Goal: Register for event/course

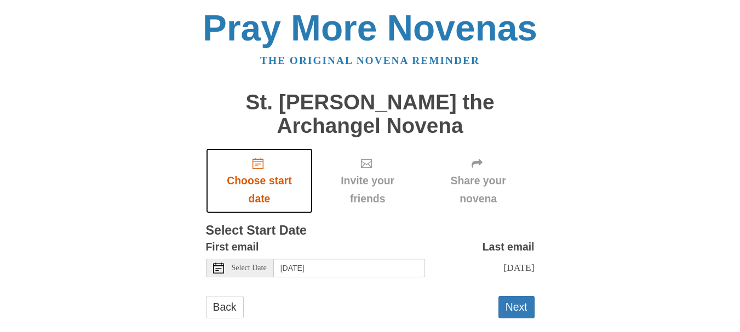
click at [261, 194] on span "Choose start date" at bounding box center [259, 190] width 85 height 36
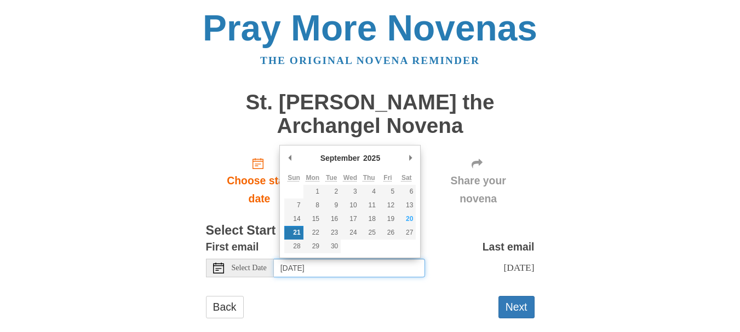
click at [364, 267] on input "[DATE]" at bounding box center [349, 268] width 151 height 19
type input "[DATE]"
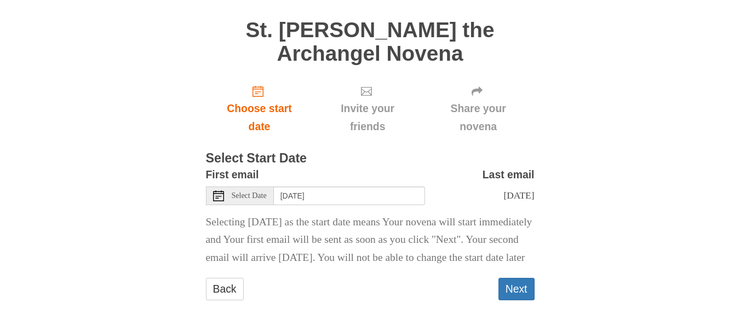
scroll to position [91, 0]
click at [521, 294] on button "Next" at bounding box center [516, 289] width 36 height 22
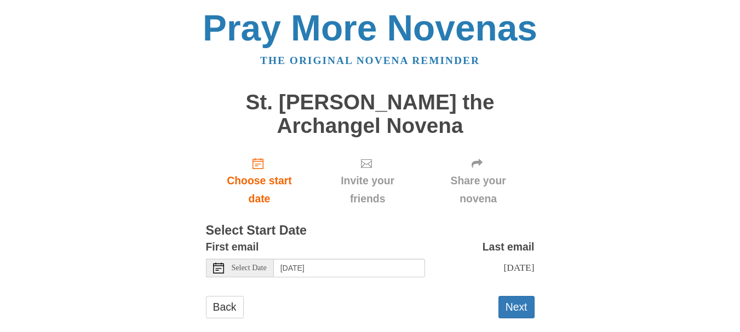
scroll to position [18, 0]
